Goal: Task Accomplishment & Management: Use online tool/utility

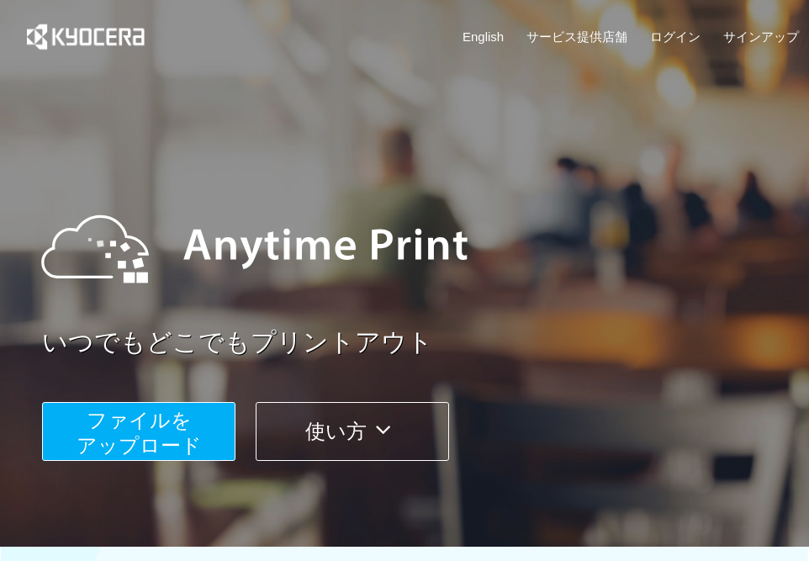
click at [139, 420] on span "ファイルを ​​アップロード" at bounding box center [139, 433] width 125 height 48
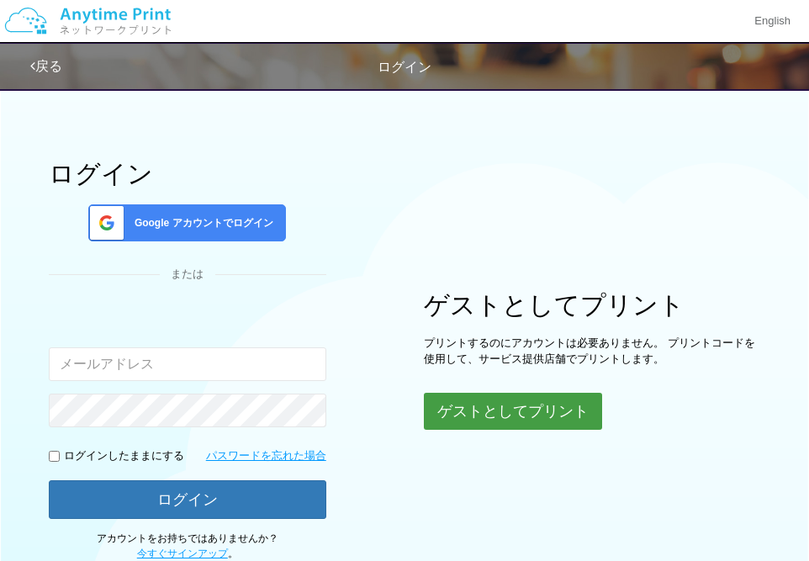
click at [494, 415] on button "ゲストとしてプリント" at bounding box center [513, 411] width 178 height 37
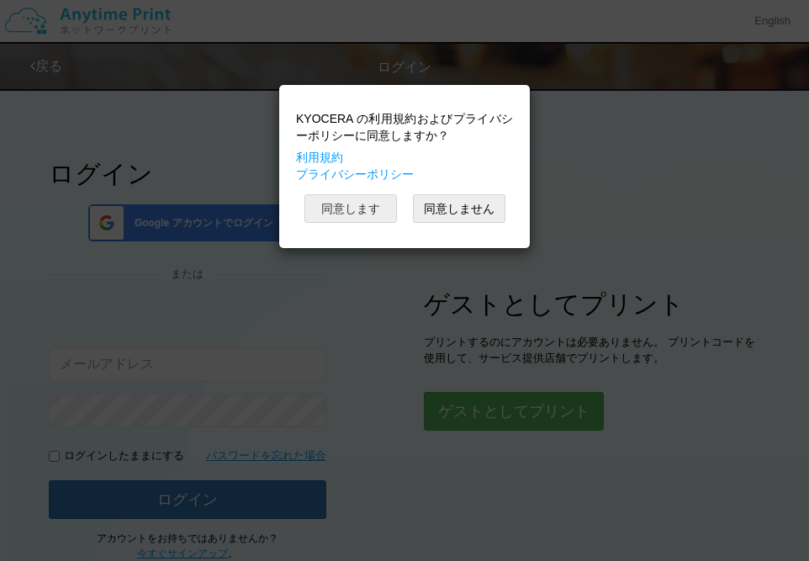
click at [361, 214] on button "同意します" at bounding box center [350, 208] width 93 height 29
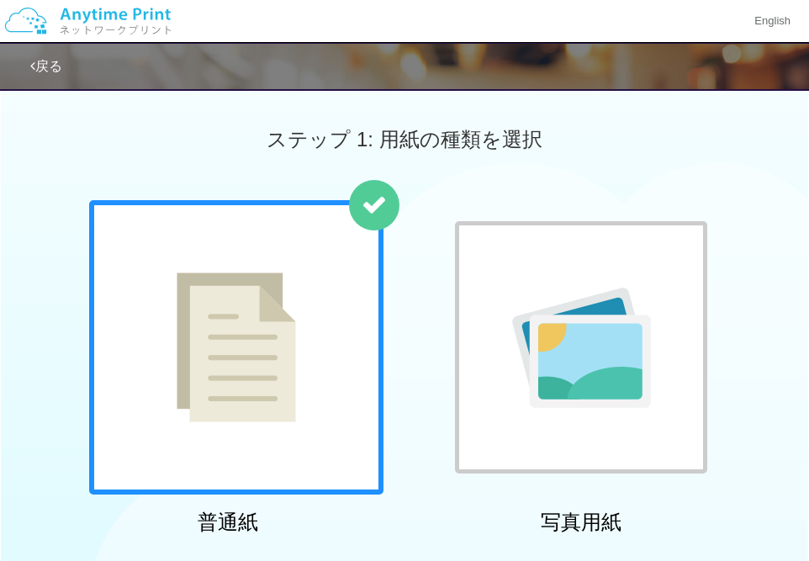
click at [283, 306] on img at bounding box center [236, 347] width 119 height 150
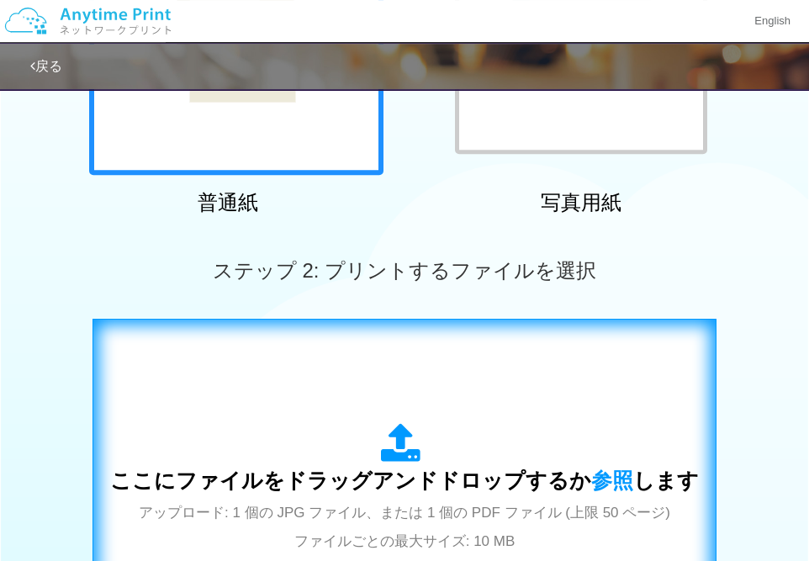
scroll to position [363, 0]
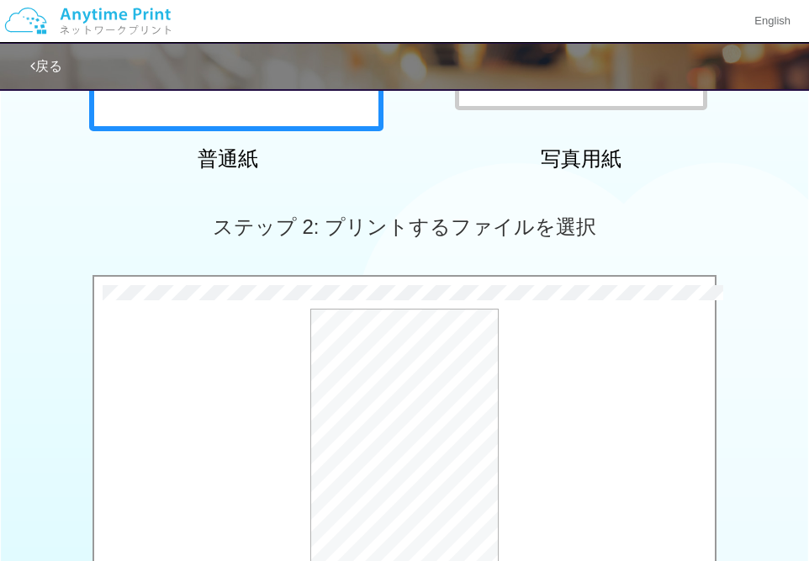
click at [103, 204] on div "ステップ 2: プリントするファイルを選択" at bounding box center [404, 227] width 809 height 96
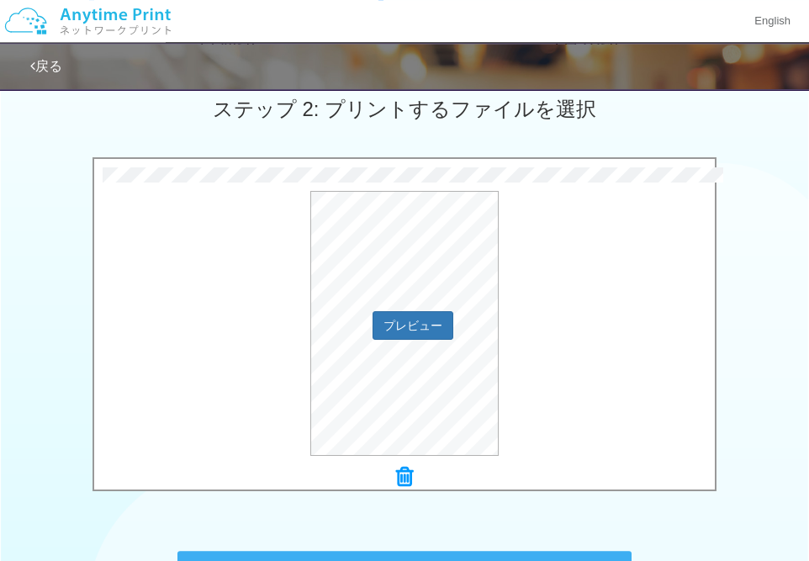
scroll to position [717, 0]
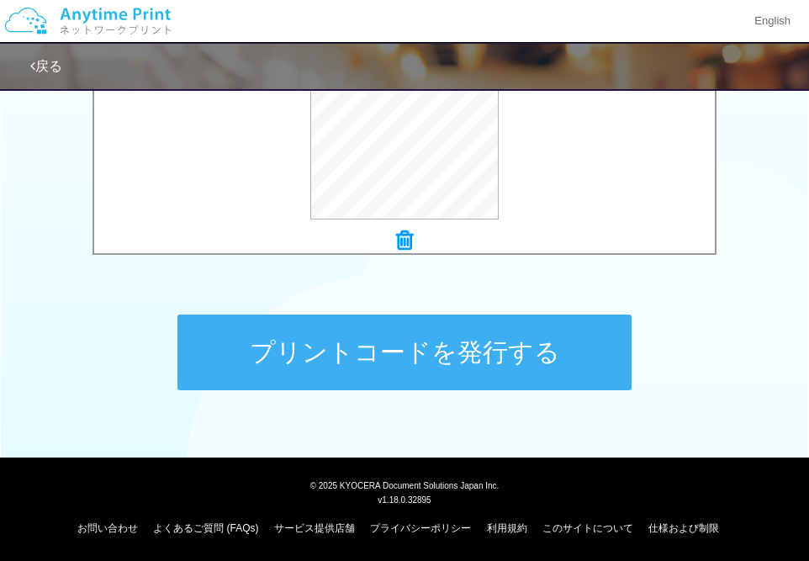
click at [416, 346] on button "プリントコードを発行する" at bounding box center [404, 353] width 454 height 76
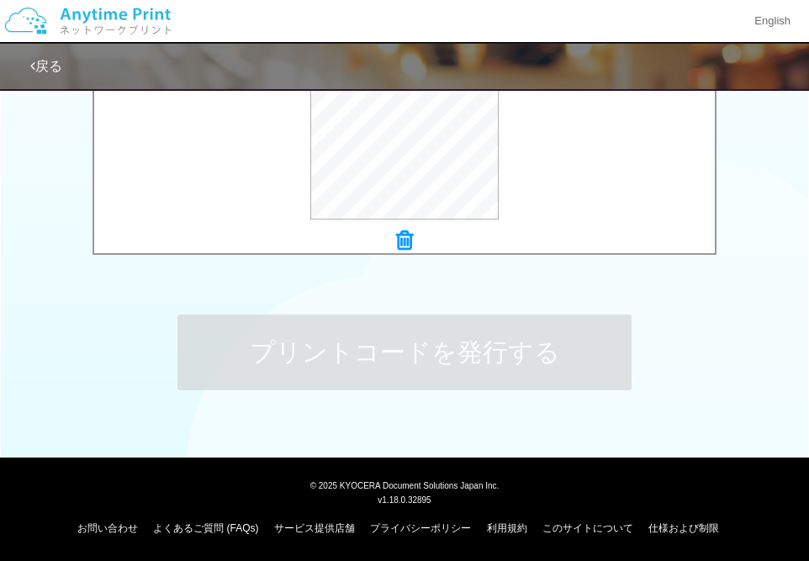
scroll to position [0, 0]
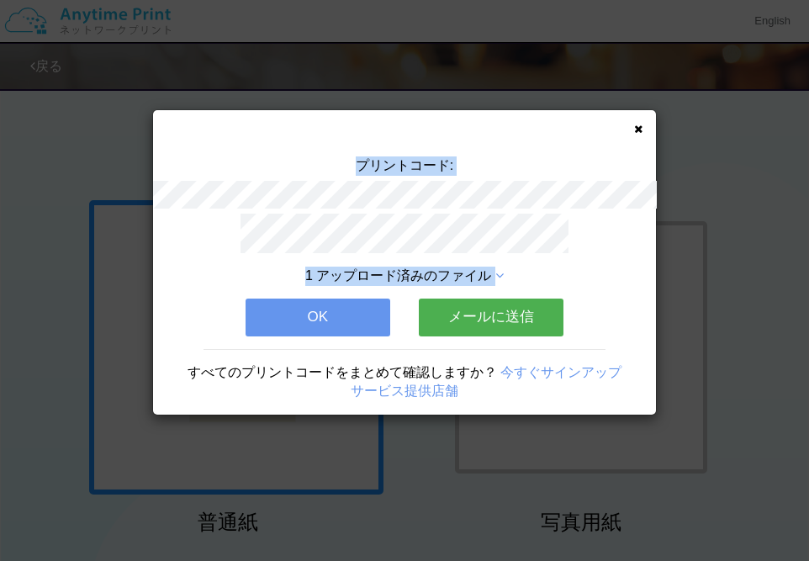
drag, startPoint x: 351, startPoint y: 154, endPoint x: 536, endPoint y: 267, distance: 216.6
click at [536, 267] on div "プリントコード: 1 アップロード済みのファイル OK メールに送信 すべてのプリントコードをまとめて確認しますか？ 今すぐサインアップ サービス提供店舗" at bounding box center [404, 262] width 503 height 304
copy div "プリントコード: 1 アップロード済みのファイル"
click at [484, 312] on button "メールに送信" at bounding box center [491, 317] width 145 height 37
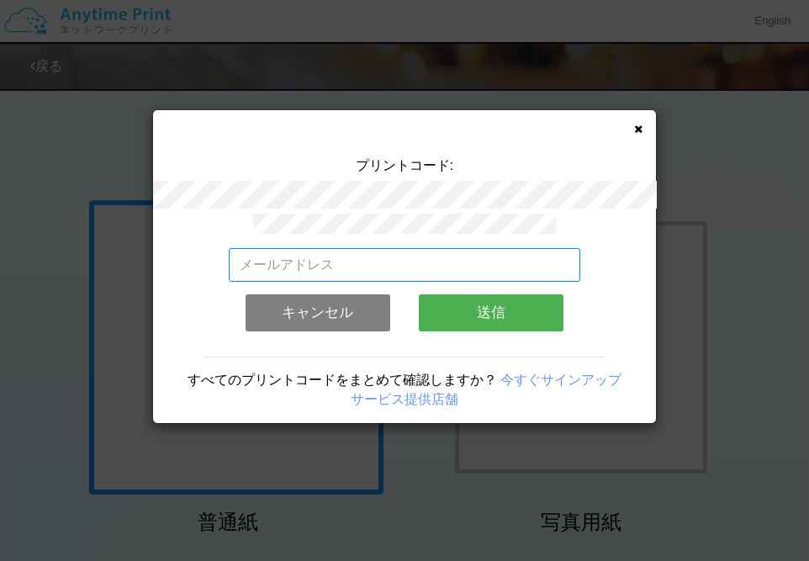
click at [309, 262] on input "email" at bounding box center [405, 265] width 352 height 34
type input "[EMAIL_ADDRESS][DOMAIN_NAME]"
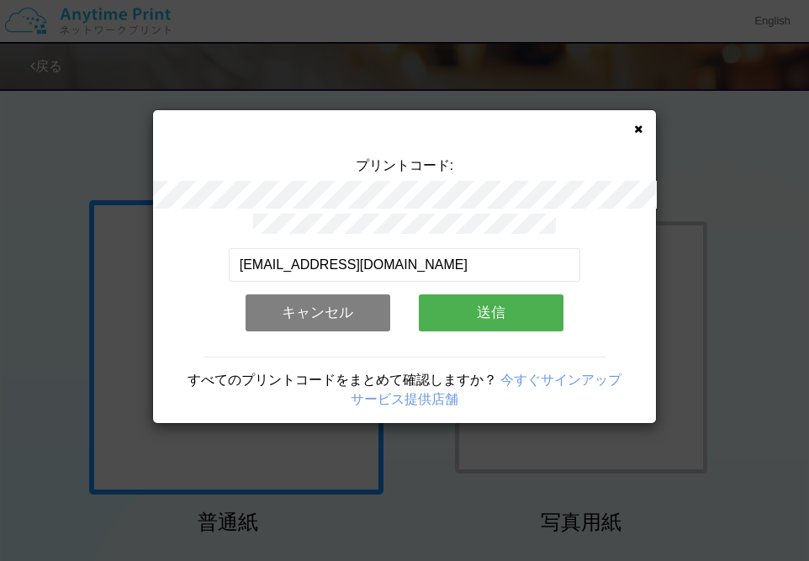
click at [333, 301] on button "キャンセル" at bounding box center [318, 312] width 145 height 37
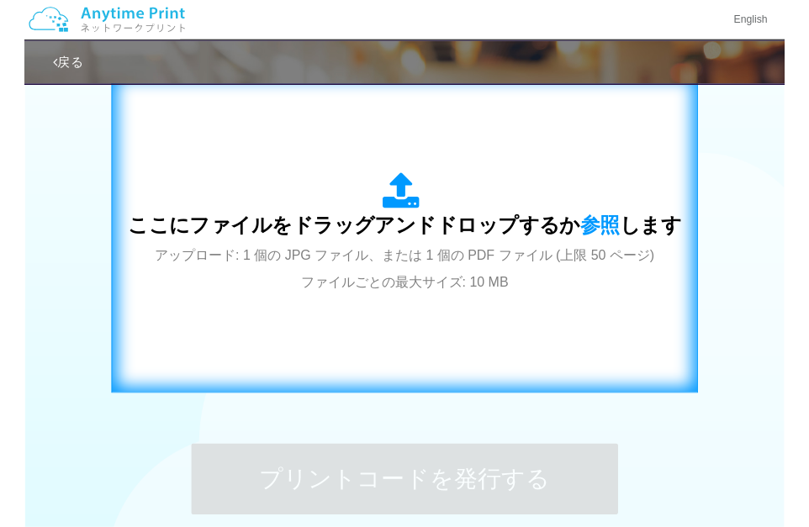
scroll to position [605, 0]
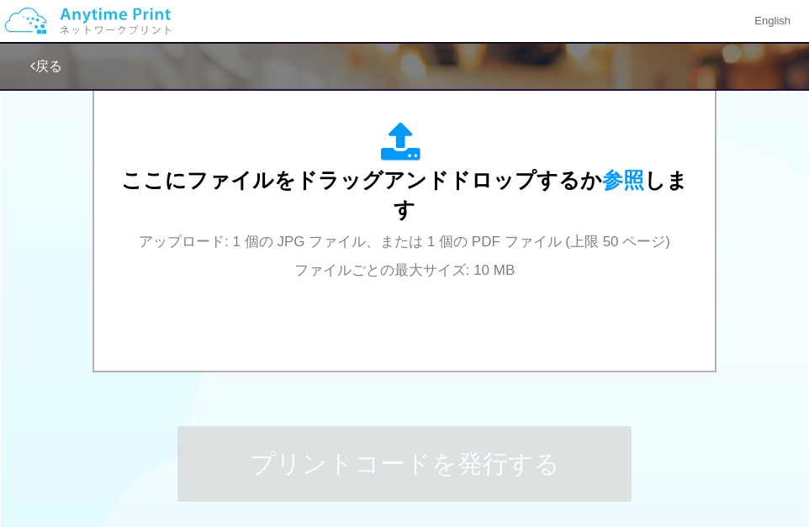
click at [754, 169] on div "ここにファイルをドラッグアンドドロップするか 参照 します アップロード: 1 個の JPG ファイル、または 1 個の PDF ファイル (上限 50 ペー…" at bounding box center [404, 204] width 809 height 343
